Goal: Information Seeking & Learning: Find specific fact

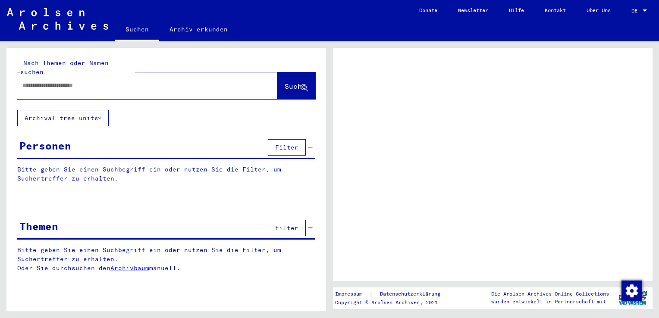
click at [87, 81] on input "text" at bounding box center [139, 85] width 234 height 9
type input "*****"
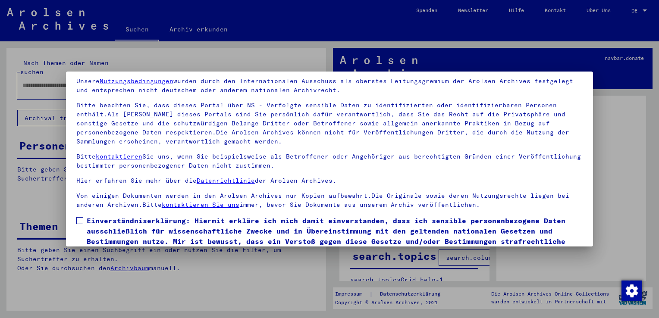
scroll to position [75, 0]
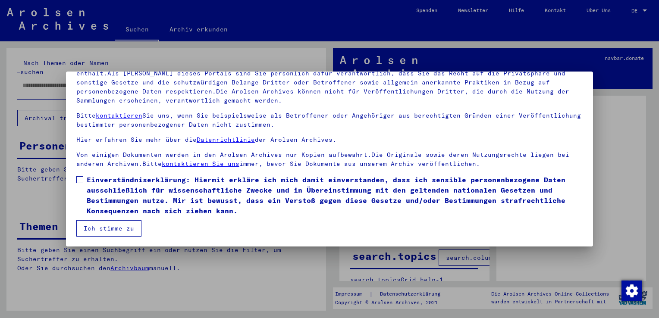
click at [95, 181] on span "Einverständniserklärung: Hiermit erkläre ich mich damit einverstanden, dass ich…" at bounding box center [335, 195] width 496 height 41
click at [94, 222] on button "Ich stimme zu" at bounding box center [108, 228] width 65 height 16
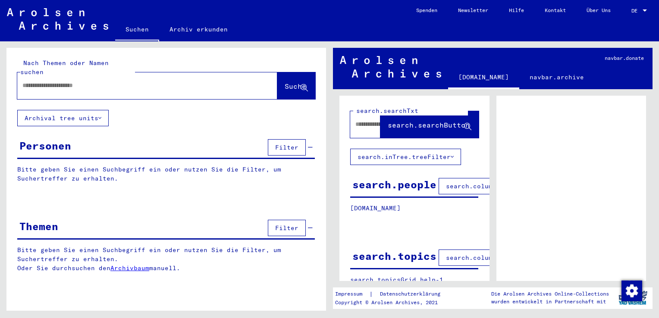
click at [645, 9] on div at bounding box center [644, 11] width 8 height 6
click at [630, 28] on span "Deutsch" at bounding box center [622, 31] width 21 height 6
click at [638, 12] on div "DE" at bounding box center [635, 11] width 9 height 6
click at [629, 16] on span "English" at bounding box center [622, 15] width 21 height 6
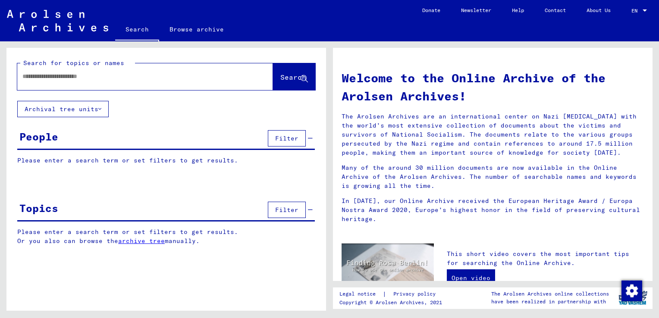
click at [115, 77] on input "text" at bounding box center [134, 76] width 225 height 9
type input "**********"
click at [290, 83] on button "Search" at bounding box center [294, 76] width 42 height 27
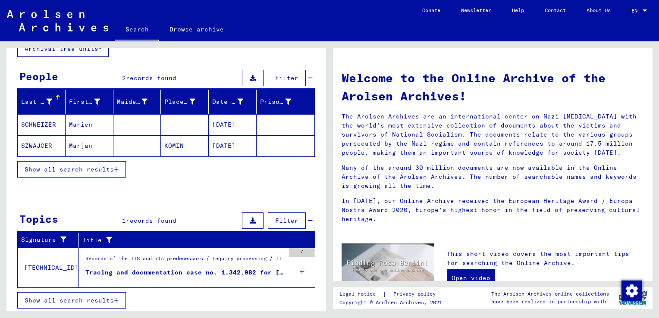
scroll to position [17, 0]
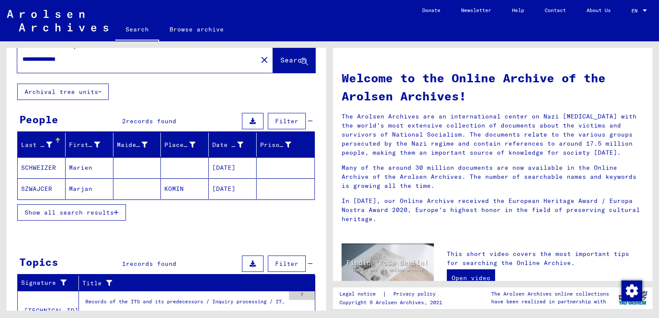
click at [51, 189] on mat-cell "SZWAJCER" at bounding box center [42, 188] width 48 height 21
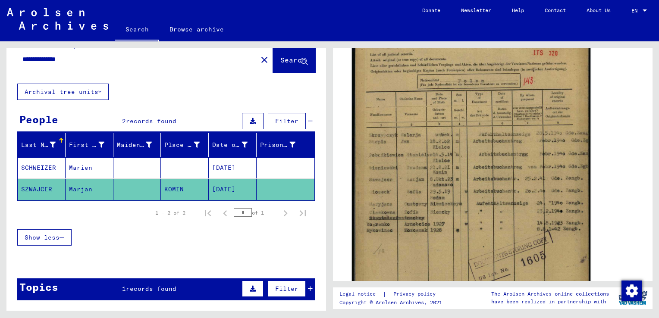
scroll to position [215, 0]
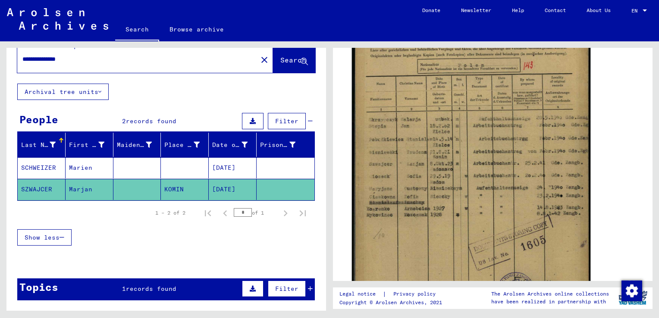
click at [438, 169] on img at bounding box center [471, 159] width 238 height 333
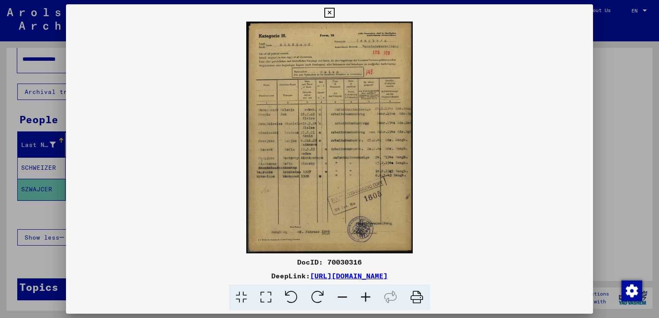
click at [328, 145] on img at bounding box center [329, 138] width 527 height 232
click at [338, 52] on img at bounding box center [329, 138] width 527 height 232
click at [367, 290] on icon at bounding box center [365, 297] width 23 height 26
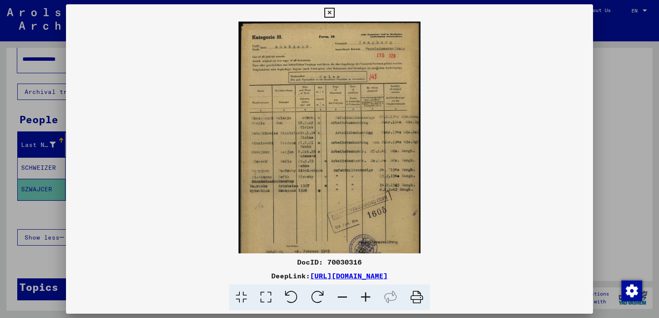
click at [367, 290] on icon at bounding box center [365, 297] width 23 height 26
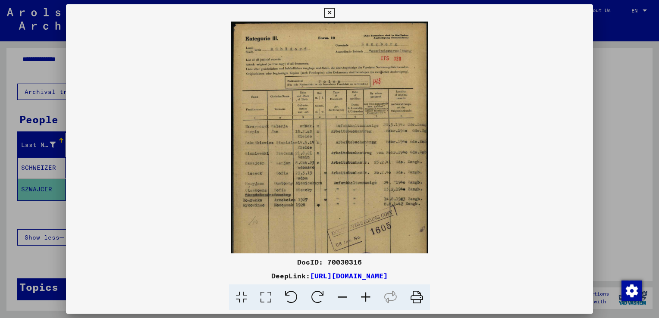
click at [367, 290] on icon at bounding box center [365, 297] width 23 height 26
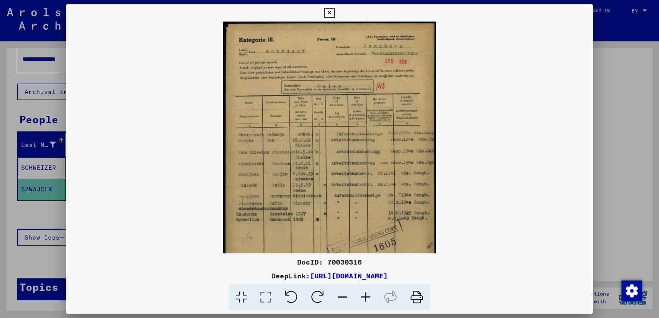
click at [367, 290] on icon at bounding box center [365, 297] width 23 height 26
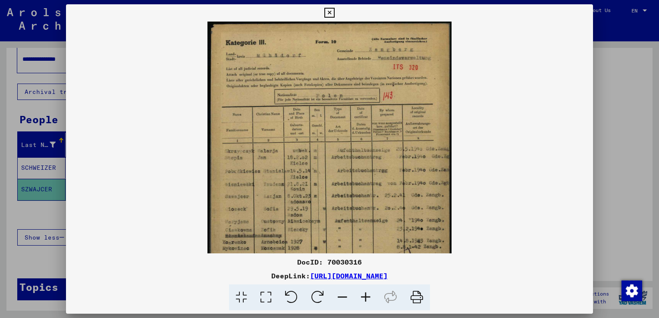
click at [367, 290] on icon at bounding box center [365, 297] width 23 height 26
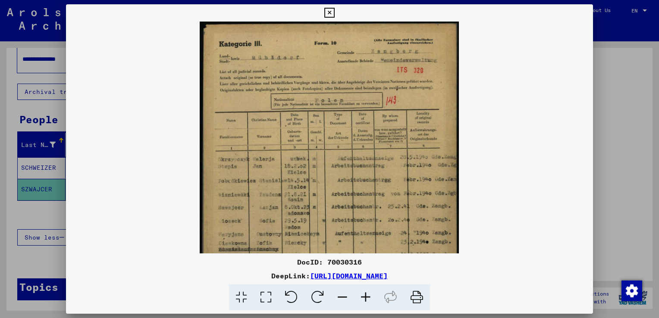
click at [367, 290] on icon at bounding box center [365, 297] width 23 height 26
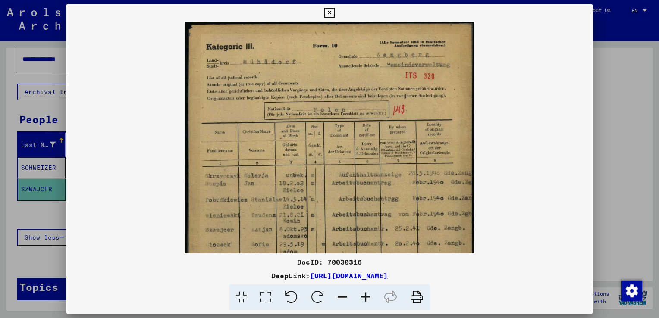
click at [361, 123] on img at bounding box center [329, 224] width 290 height 404
click at [328, 13] on icon at bounding box center [329, 13] width 10 height 10
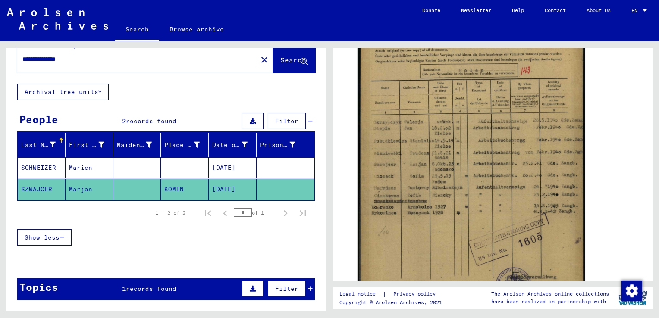
click at [148, 167] on mat-cell at bounding box center [137, 167] width 48 height 21
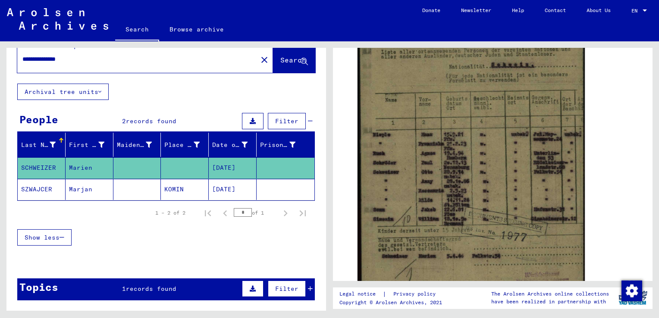
scroll to position [215, 0]
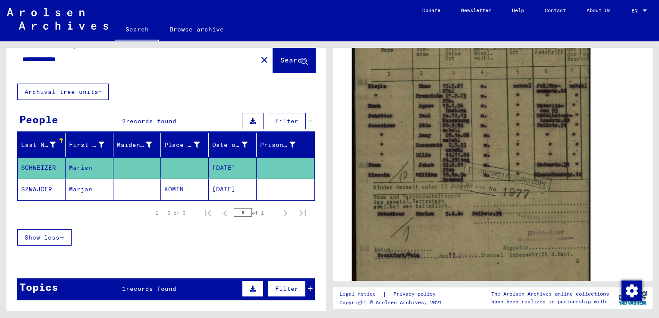
click at [455, 149] on img at bounding box center [471, 122] width 238 height 345
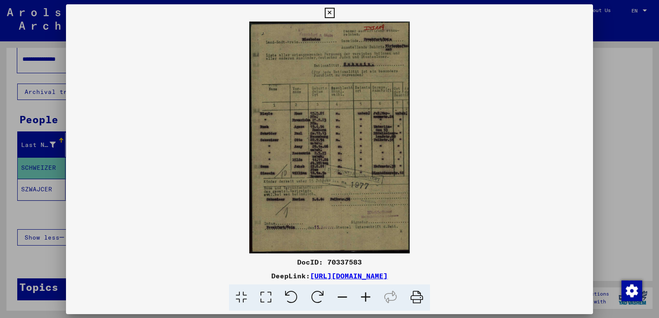
scroll to position [258, 0]
click at [362, 301] on icon at bounding box center [365, 297] width 23 height 26
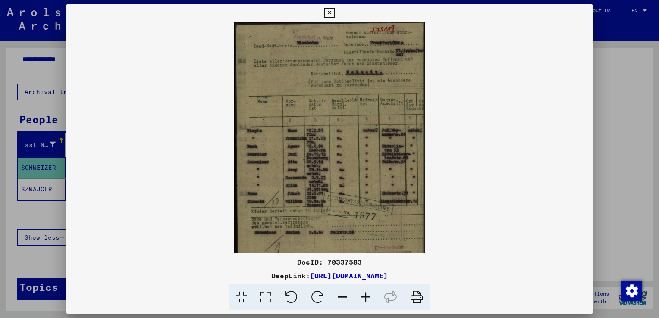
click at [362, 301] on icon at bounding box center [365, 297] width 23 height 26
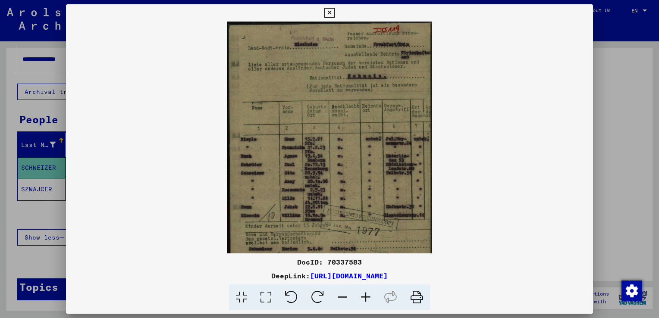
click at [362, 301] on icon at bounding box center [365, 297] width 23 height 26
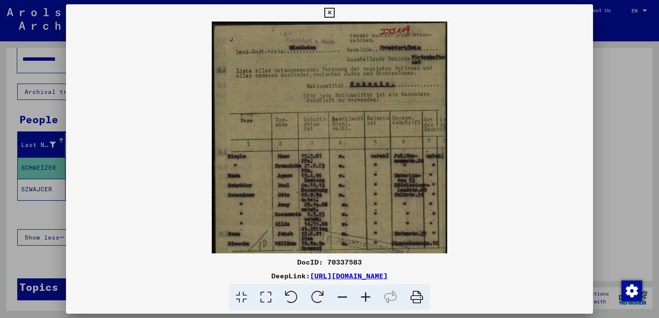
click at [362, 301] on icon at bounding box center [365, 297] width 23 height 26
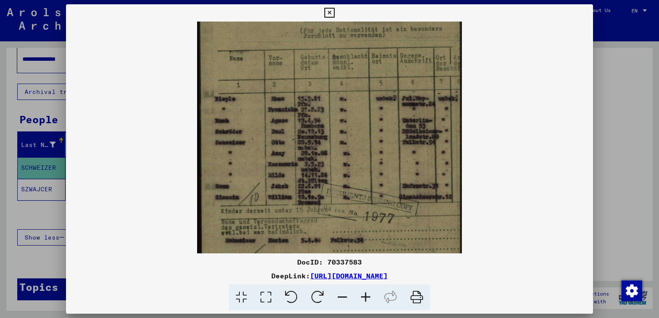
drag, startPoint x: 356, startPoint y: 191, endPoint x: 353, endPoint y: 112, distance: 78.9
click at [353, 113] on img at bounding box center [329, 138] width 265 height 383
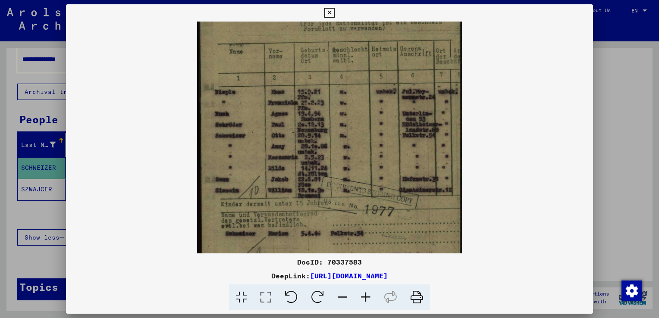
click at [331, 14] on icon at bounding box center [329, 13] width 10 height 10
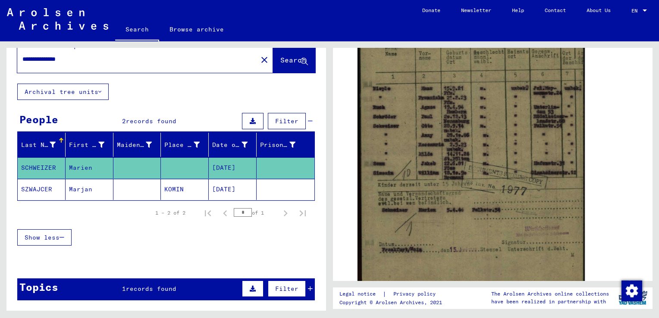
click at [176, 185] on mat-cell "KOMIN" at bounding box center [185, 189] width 48 height 21
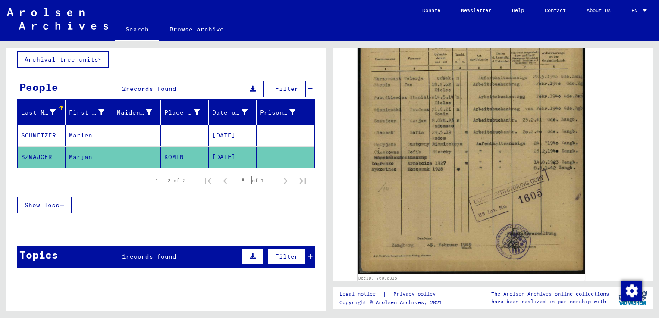
scroll to position [78, 0]
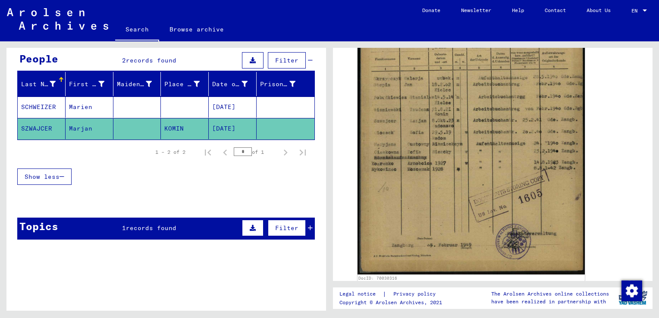
click at [168, 225] on span "records found" at bounding box center [151, 228] width 50 height 8
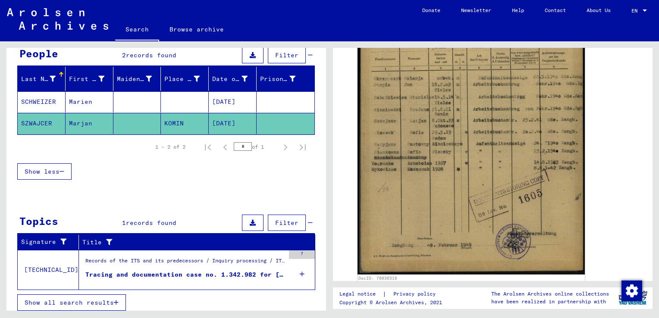
scroll to position [85, 0]
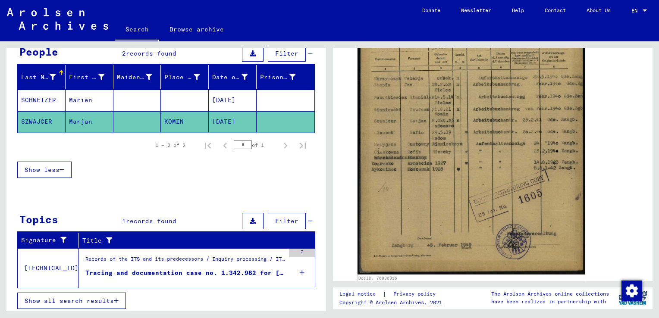
click at [168, 268] on div "Tracing and documentation case no. 1.342.982 for [PERSON_NAME] born [DEMOGRAPHI…" at bounding box center [184, 272] width 199 height 9
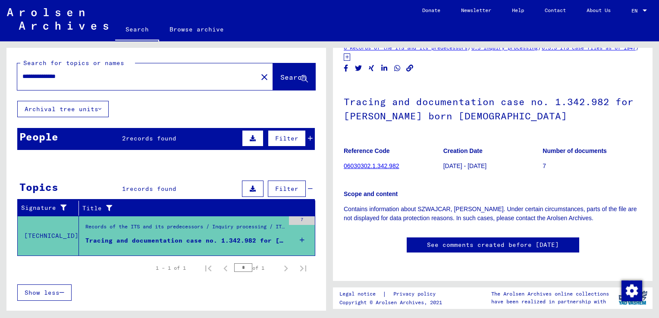
scroll to position [43, 0]
click at [387, 162] on link "06030302.1.342.982" at bounding box center [370, 165] width 55 height 7
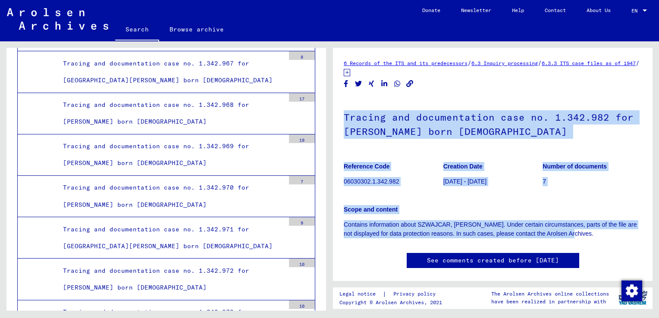
drag, startPoint x: 346, startPoint y: 114, endPoint x: 598, endPoint y: 231, distance: 278.2
click at [598, 231] on div "Tracing and documentation case no. 1.342.982 for [PERSON_NAME] born [DEMOGRAPHI…" at bounding box center [492, 167] width 298 height 141
copy div "Tracing and documentation case no. 1.342.982 for [PERSON_NAME] born [DEMOGRAPHI…"
click at [449, 100] on h1 "Tracing and documentation case no. 1.342.982 for [PERSON_NAME] born [DEMOGRAPHI…" at bounding box center [492, 123] width 298 height 52
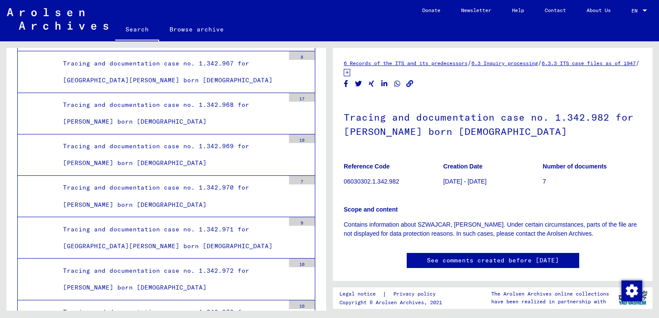
click at [407, 84] on icon "Copy link" at bounding box center [409, 83] width 7 height 7
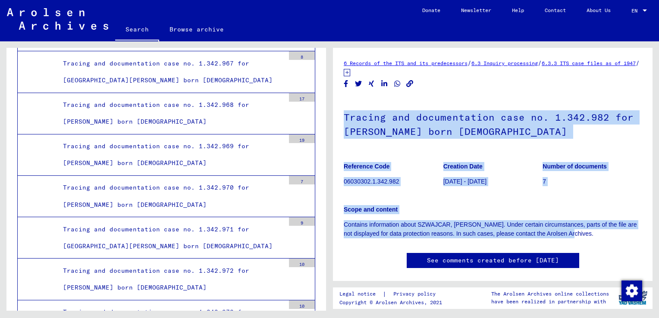
drag, startPoint x: 391, startPoint y: 126, endPoint x: 591, endPoint y: 236, distance: 228.4
click at [591, 236] on div "Tracing and documentation case no. 1.342.982 for [PERSON_NAME] born [DEMOGRAPHI…" at bounding box center [492, 167] width 298 height 141
click at [471, 106] on h1 "Tracing and documentation case no. 1.342.982 for [PERSON_NAME] born [DEMOGRAPHI…" at bounding box center [492, 123] width 298 height 52
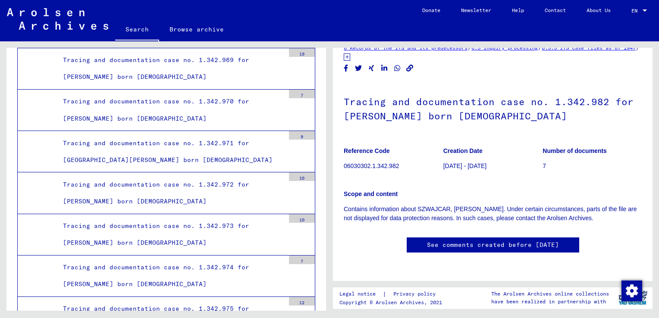
scroll to position [73, 0]
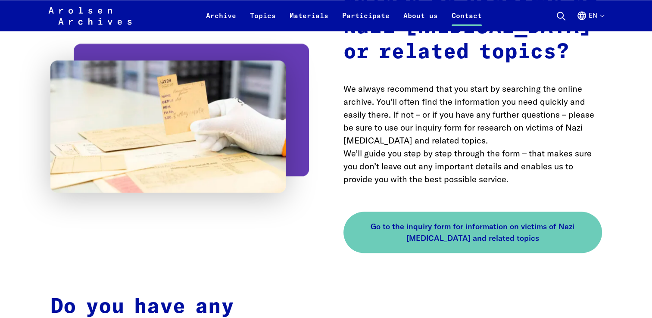
scroll to position [1422, 0]
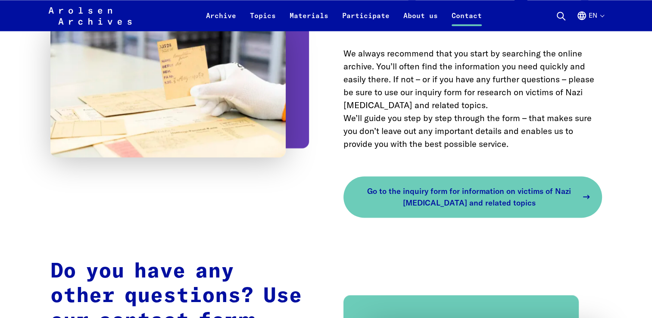
click at [479, 185] on span "Go to the inquiry form for information on victims of Nazi [MEDICAL_DATA] and re…" at bounding box center [469, 196] width 217 height 23
